Goal: Task Accomplishment & Management: Manage account settings

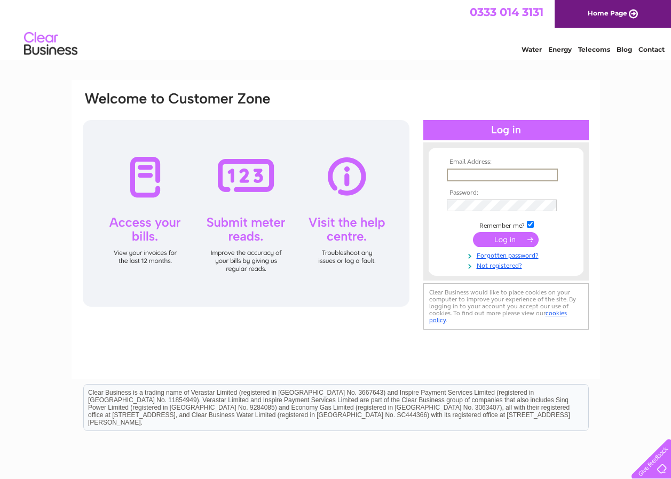
click at [491, 175] on input "text" at bounding box center [502, 175] width 111 height 13
drag, startPoint x: 491, startPoint y: 175, endPoint x: 471, endPoint y: 175, distance: 19.8
click at [471, 175] on input "text" at bounding box center [502, 175] width 111 height 13
type input "hrmanning1884@yahoo.co.uk"
click at [506, 241] on input "submit" at bounding box center [506, 239] width 66 height 15
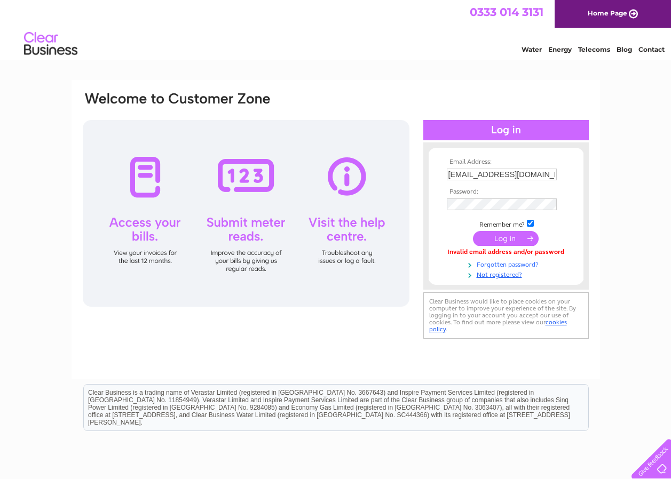
click at [484, 263] on link "Forgotten password?" at bounding box center [507, 264] width 121 height 10
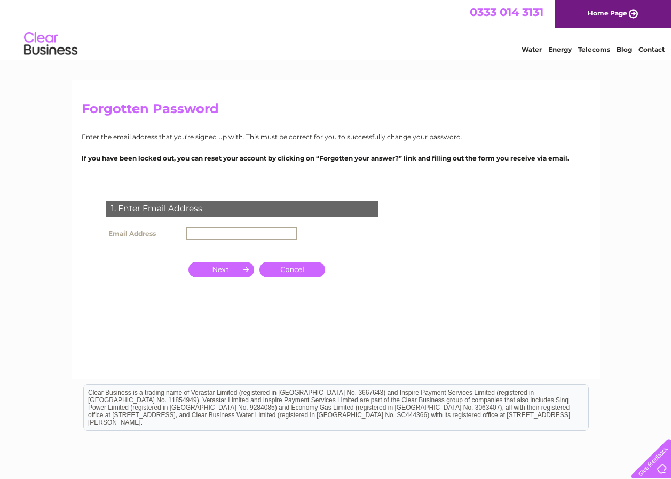
click at [209, 234] on input "text" at bounding box center [241, 233] width 111 height 13
type input "[EMAIL_ADDRESS][DOMAIN_NAME]"
click at [220, 266] on input "button" at bounding box center [221, 268] width 66 height 15
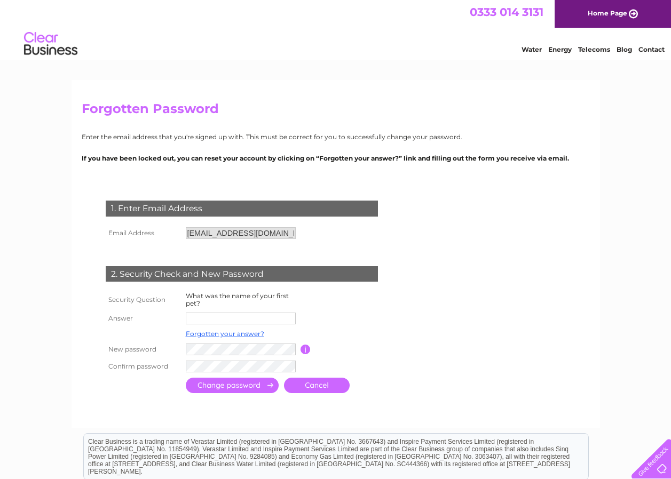
click at [207, 319] on input "text" at bounding box center [241, 319] width 110 height 12
type input "butch"
click at [223, 388] on input "submit" at bounding box center [232, 385] width 93 height 15
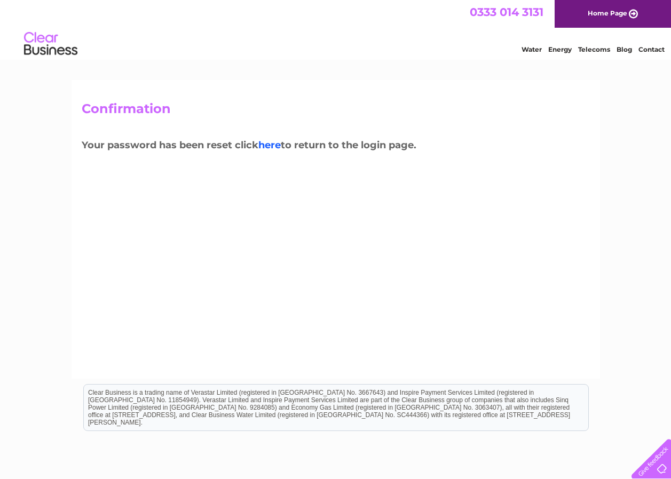
click at [273, 144] on link "here" at bounding box center [269, 145] width 22 height 12
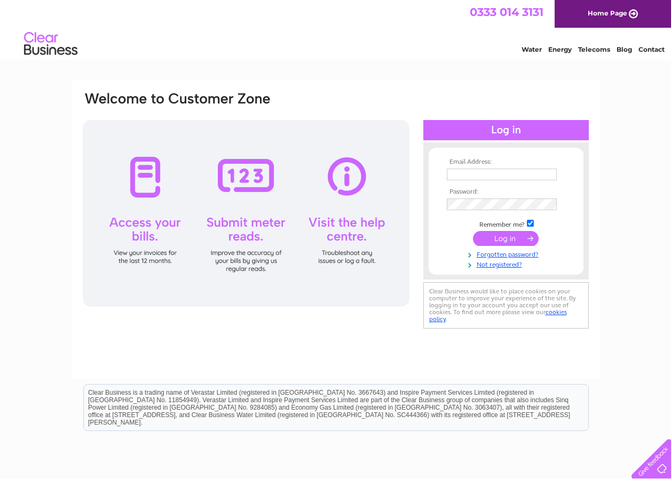
type input "hrmanning1884@yahoo.co.uk"
click at [504, 239] on input "submit" at bounding box center [506, 238] width 66 height 15
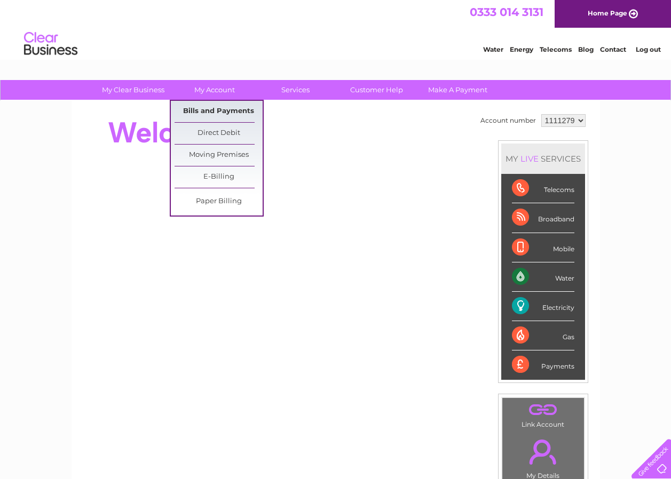
click at [211, 112] on link "Bills and Payments" at bounding box center [219, 111] width 88 height 21
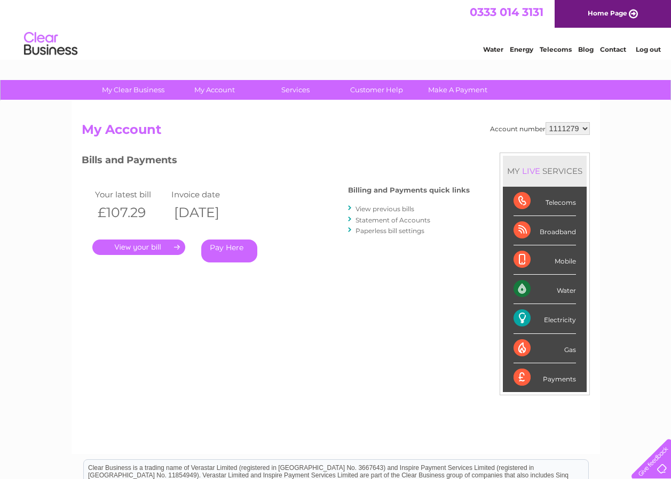
click at [135, 253] on link "." at bounding box center [138, 247] width 93 height 15
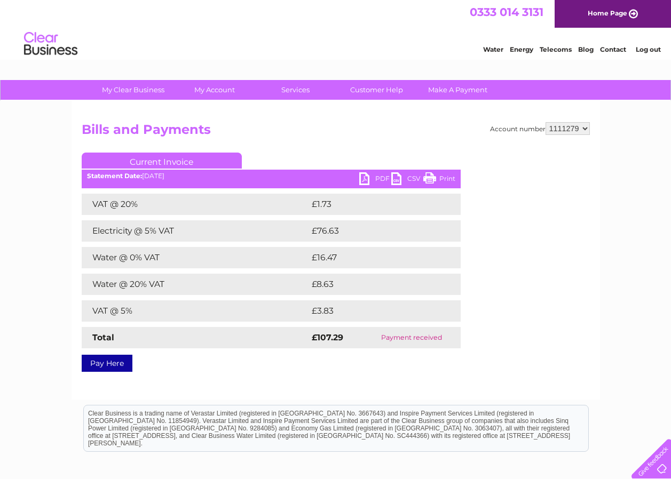
click at [364, 178] on link "PDF" at bounding box center [375, 179] width 32 height 15
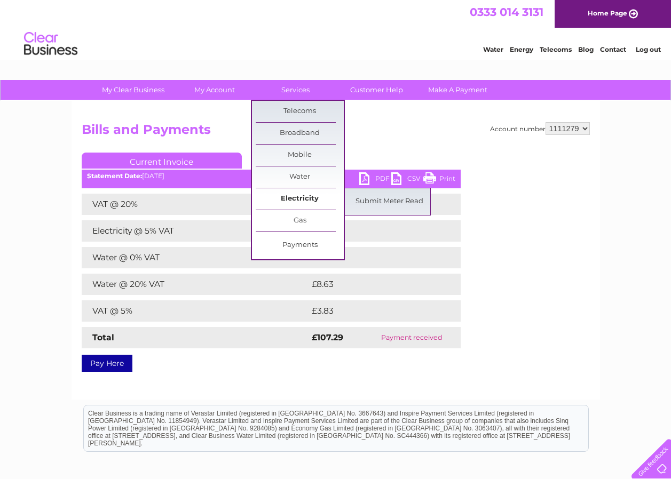
click at [295, 198] on link "Electricity" at bounding box center [300, 198] width 88 height 21
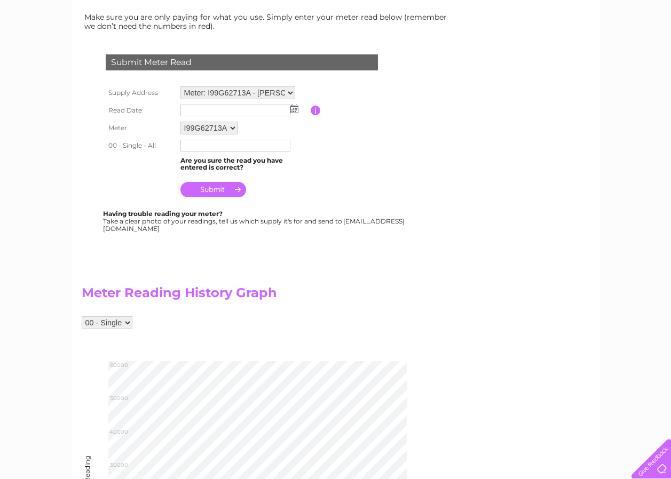
scroll to position [107, 0]
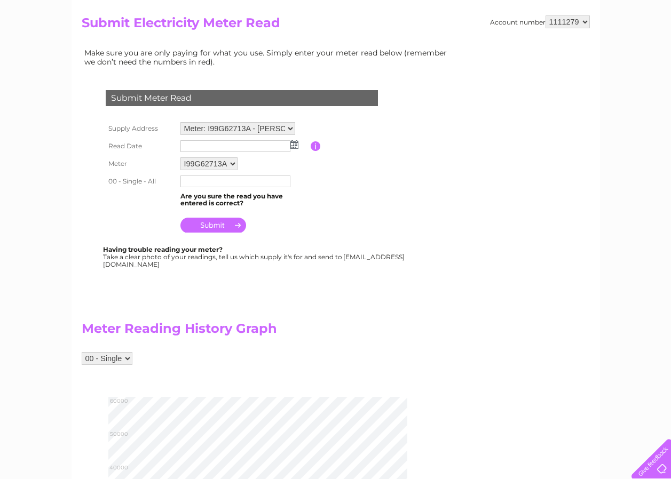
click at [295, 146] on img at bounding box center [294, 144] width 8 height 9
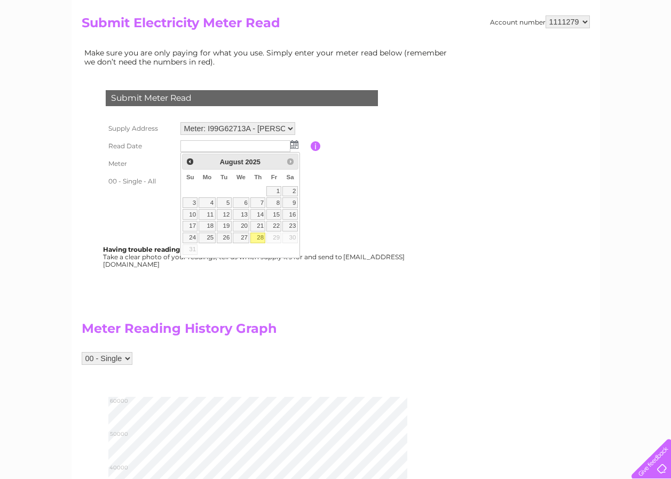
click at [255, 237] on link "28" at bounding box center [257, 238] width 15 height 11
type input "[DATE]"
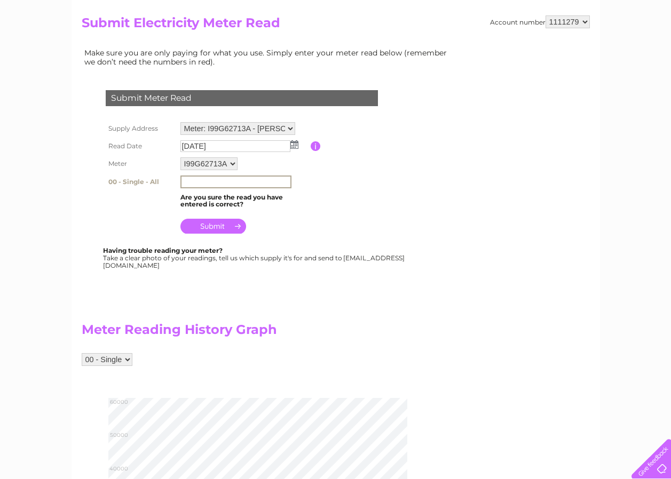
click at [190, 182] on input "text" at bounding box center [235, 182] width 111 height 13
type input "53290"
click at [215, 227] on input "submit" at bounding box center [213, 225] width 66 height 15
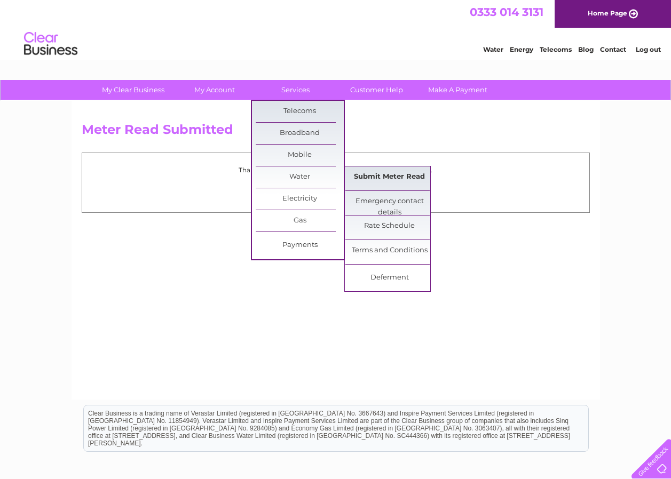
click at [390, 178] on link "Submit Meter Read" at bounding box center [389, 177] width 88 height 21
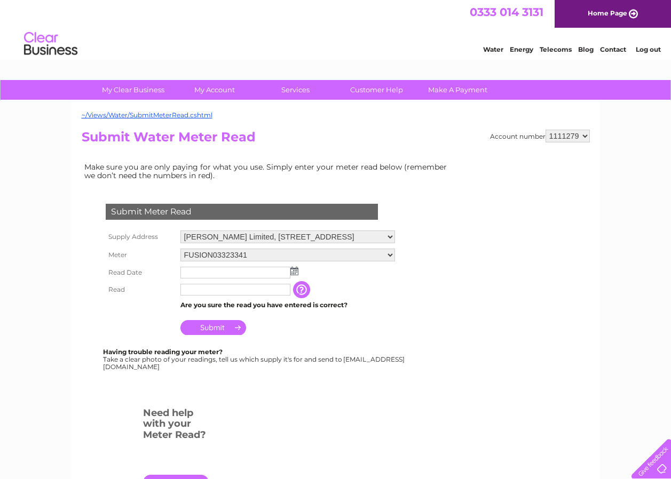
click at [294, 271] on img at bounding box center [294, 271] width 8 height 9
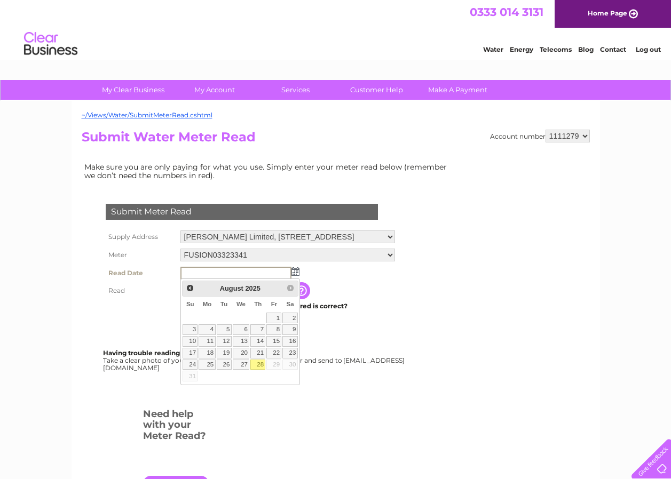
click at [257, 365] on link "28" at bounding box center [257, 365] width 15 height 11
type input "[DATE]"
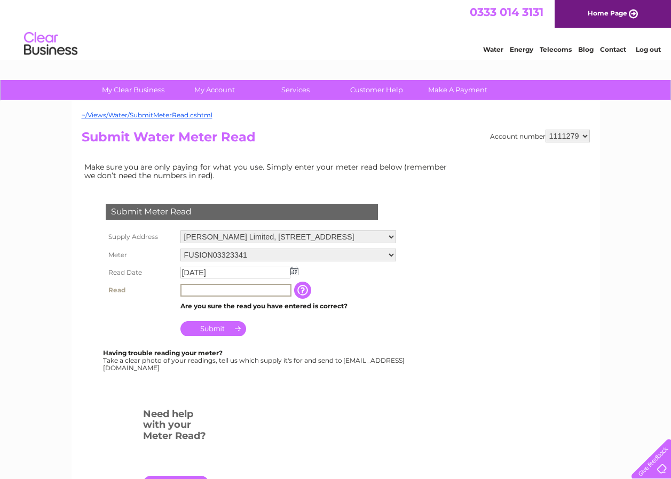
click at [199, 290] on input "text" at bounding box center [235, 290] width 111 height 13
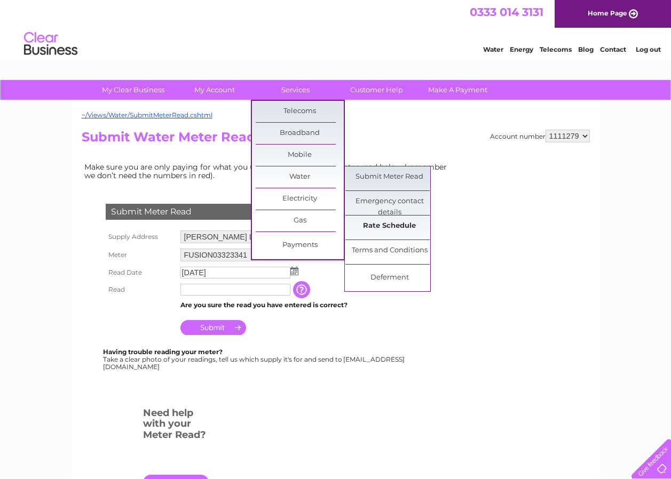
click at [383, 225] on link "Rate Schedule" at bounding box center [389, 226] width 88 height 21
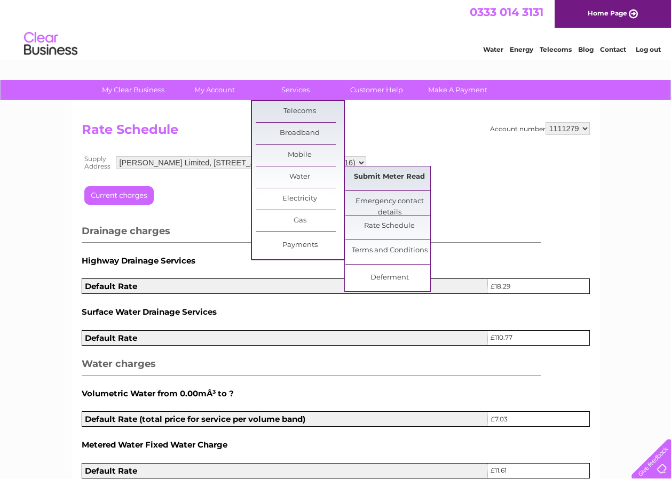
click at [368, 178] on link "Submit Meter Read" at bounding box center [389, 177] width 88 height 21
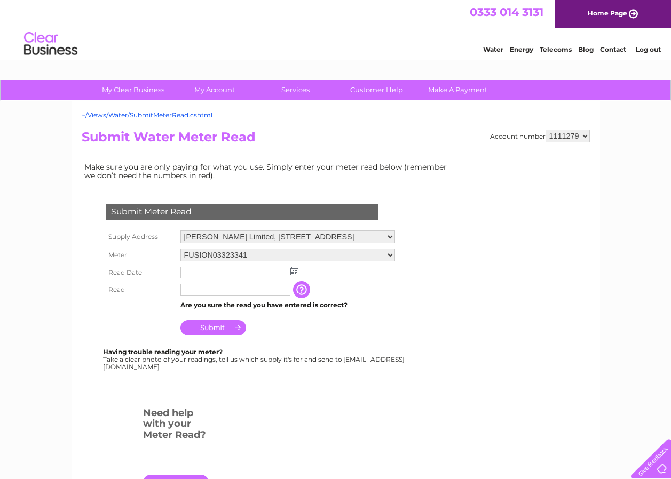
click at [296, 274] on img at bounding box center [294, 271] width 8 height 9
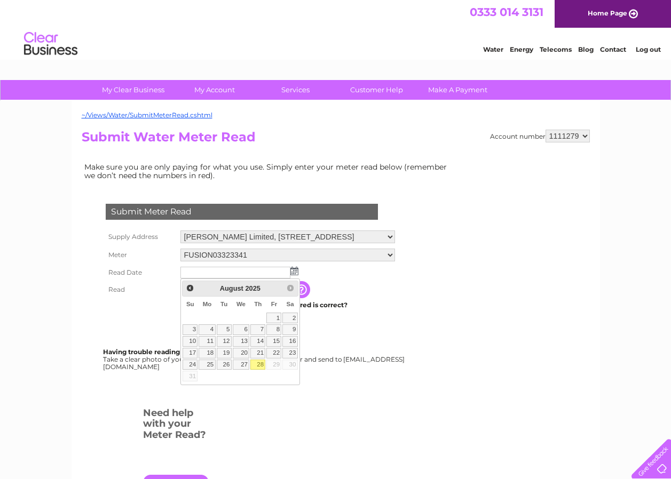
click at [259, 366] on link "28" at bounding box center [257, 365] width 15 height 11
type input "[DATE]"
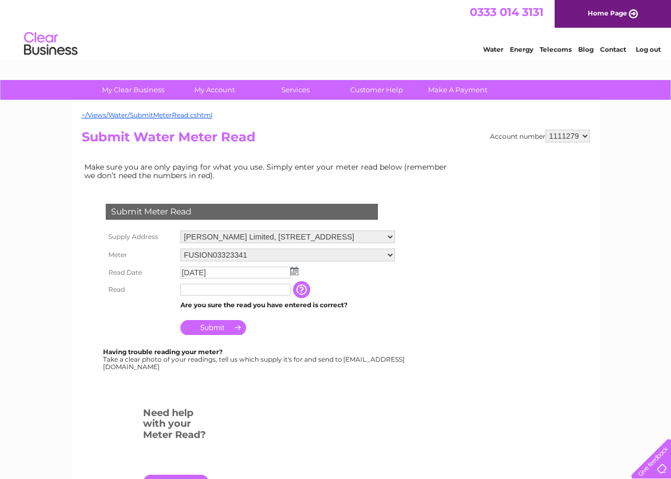
click at [189, 289] on input "text" at bounding box center [235, 290] width 110 height 12
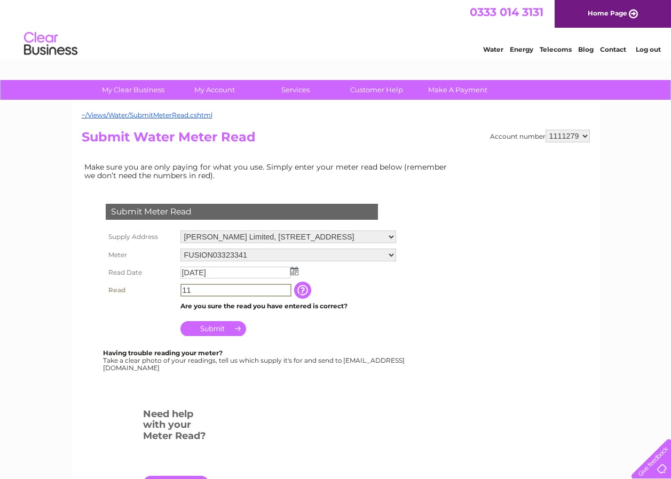
type input "1"
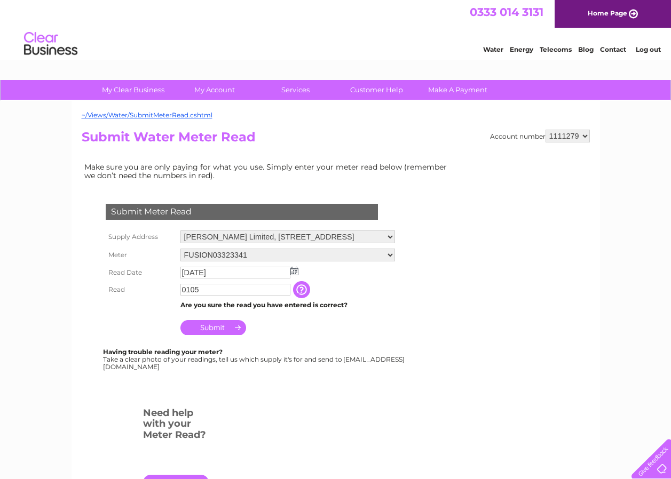
click at [310, 289] on input "button" at bounding box center [302, 289] width 19 height 17
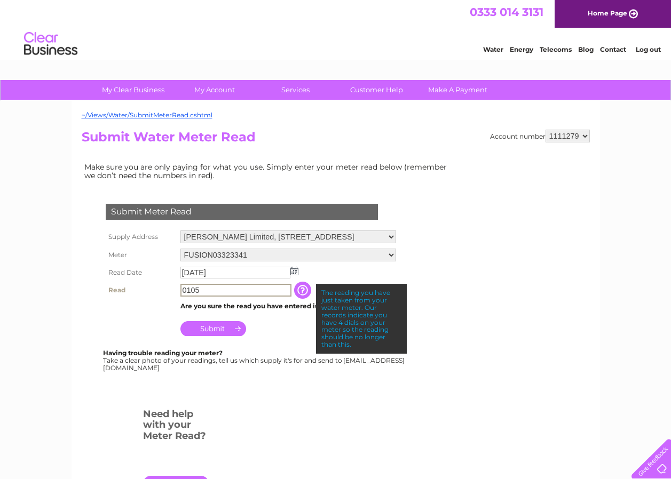
click at [210, 293] on input "0105" at bounding box center [235, 290] width 111 height 13
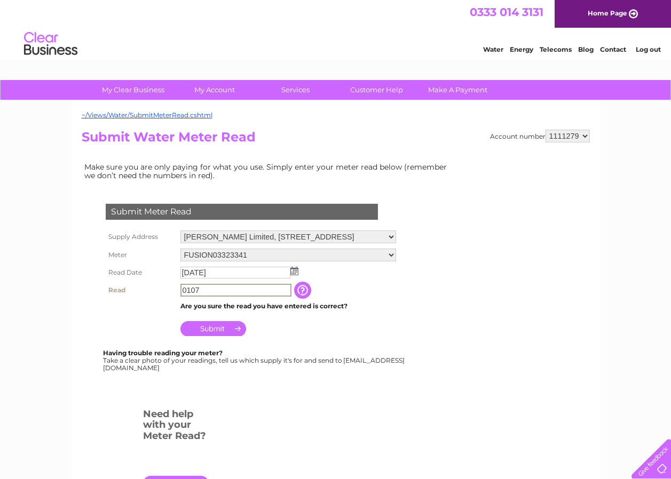
type input "0107"
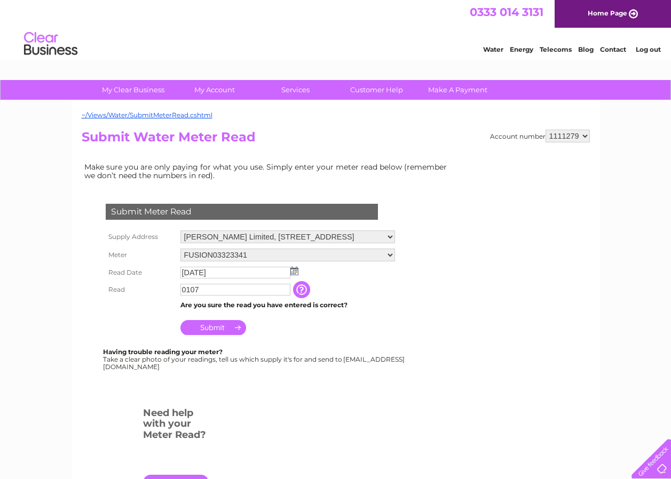
click at [210, 329] on input "Submit" at bounding box center [213, 327] width 66 height 15
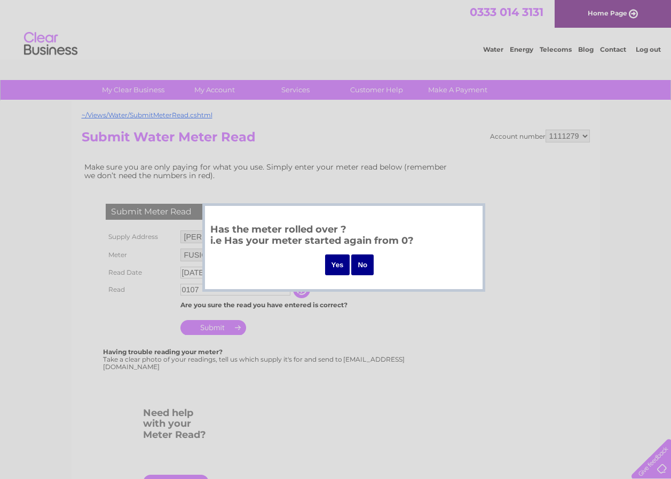
click at [362, 264] on input "No" at bounding box center [362, 265] width 22 height 21
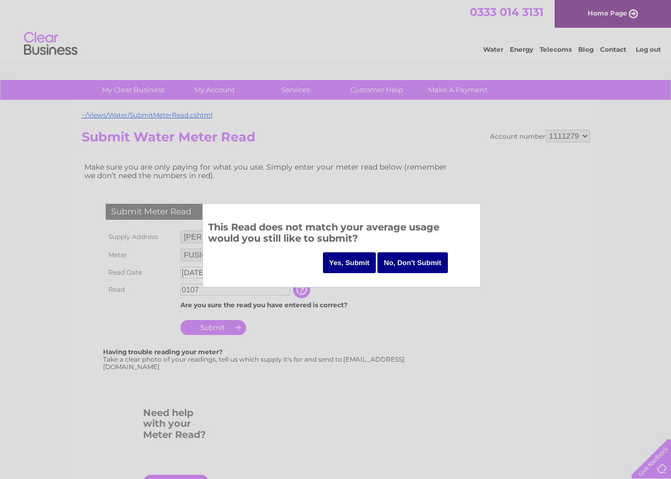
click at [295, 92] on div at bounding box center [335, 239] width 671 height 479
click at [226, 89] on div at bounding box center [335, 239] width 671 height 479
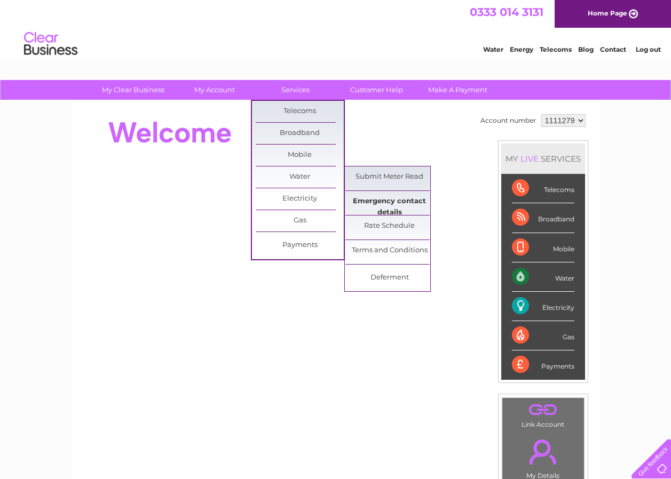
click at [389, 206] on link "Emergency contact details" at bounding box center [389, 201] width 88 height 21
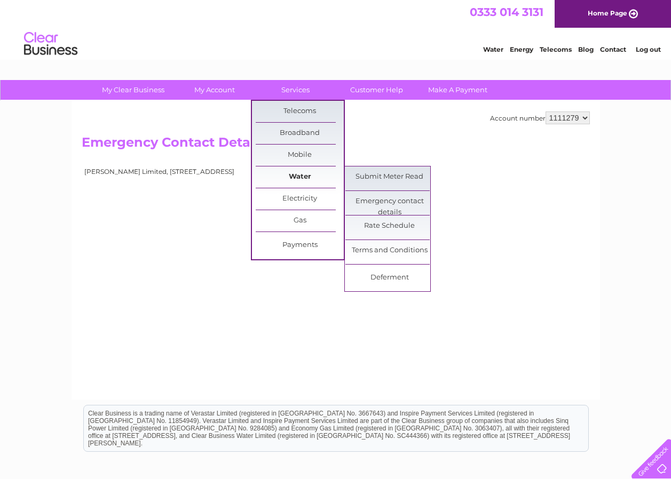
click at [297, 177] on link "Water" at bounding box center [300, 177] width 88 height 21
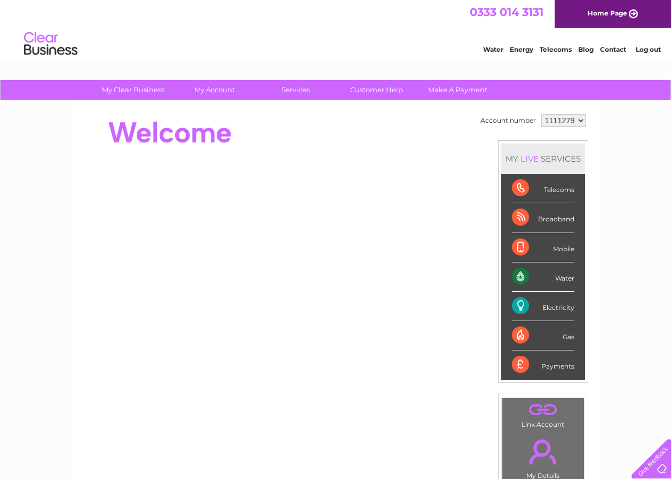
click at [658, 38] on div "Water Energy Telecoms Blog Contact Log out" at bounding box center [566, 45] width 209 height 22
click at [493, 49] on link "Water" at bounding box center [493, 49] width 20 height 8
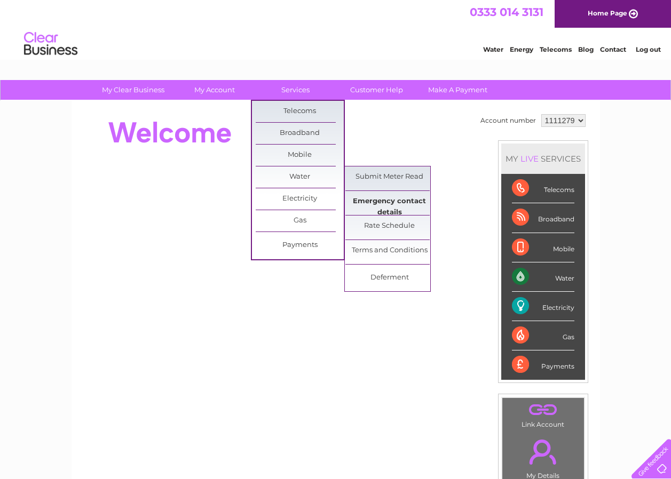
click at [393, 204] on link "Emergency contact details" at bounding box center [389, 201] width 88 height 21
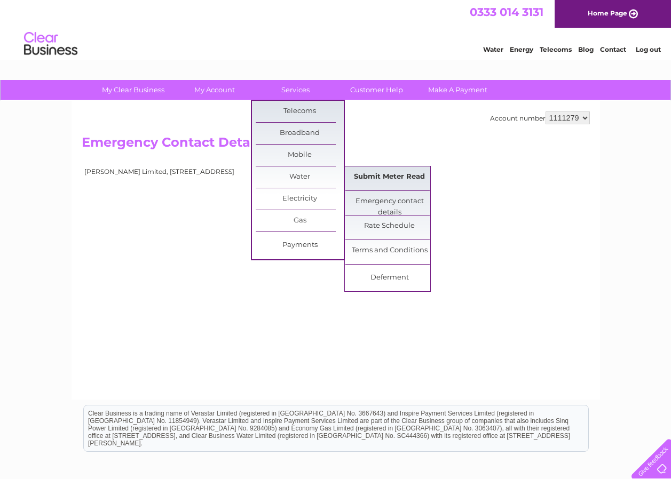
click at [393, 179] on link "Submit Meter Read" at bounding box center [389, 177] width 88 height 21
